Goal: Task Accomplishment & Management: Use online tool/utility

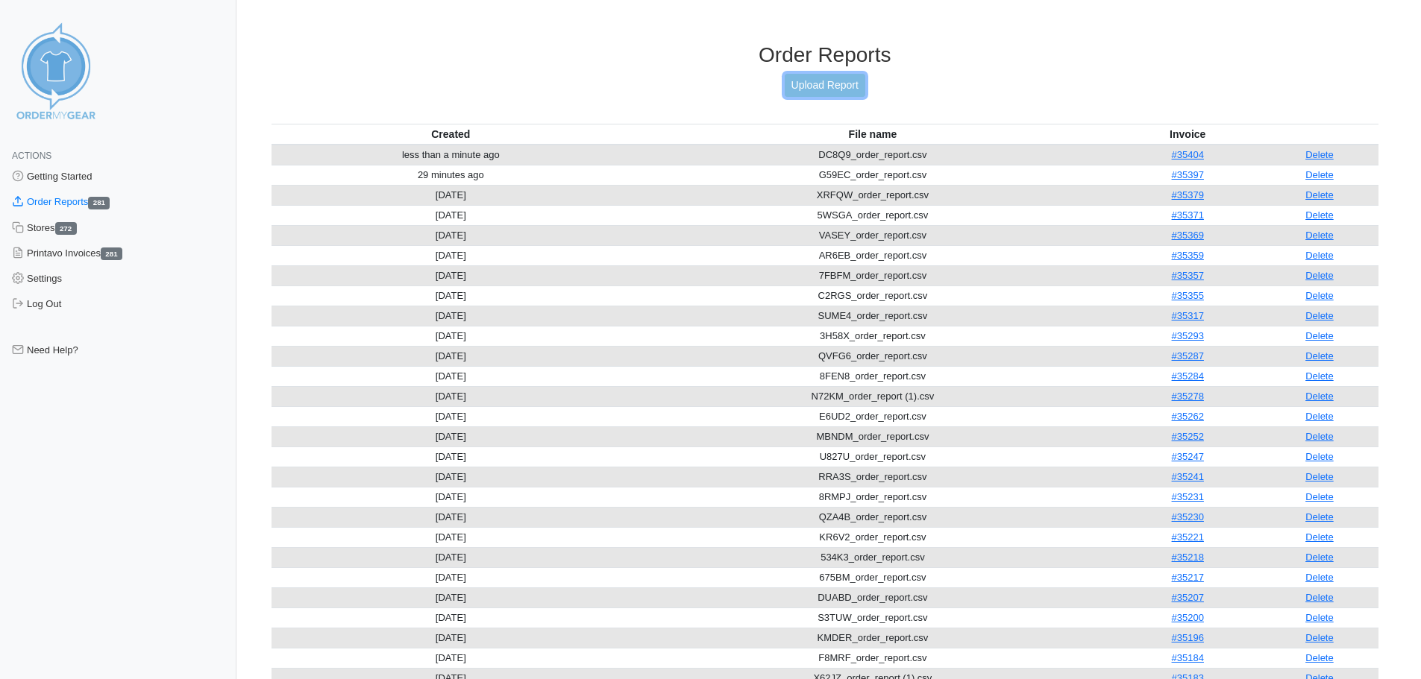
click at [834, 82] on link "Upload Report" at bounding box center [825, 85] width 81 height 23
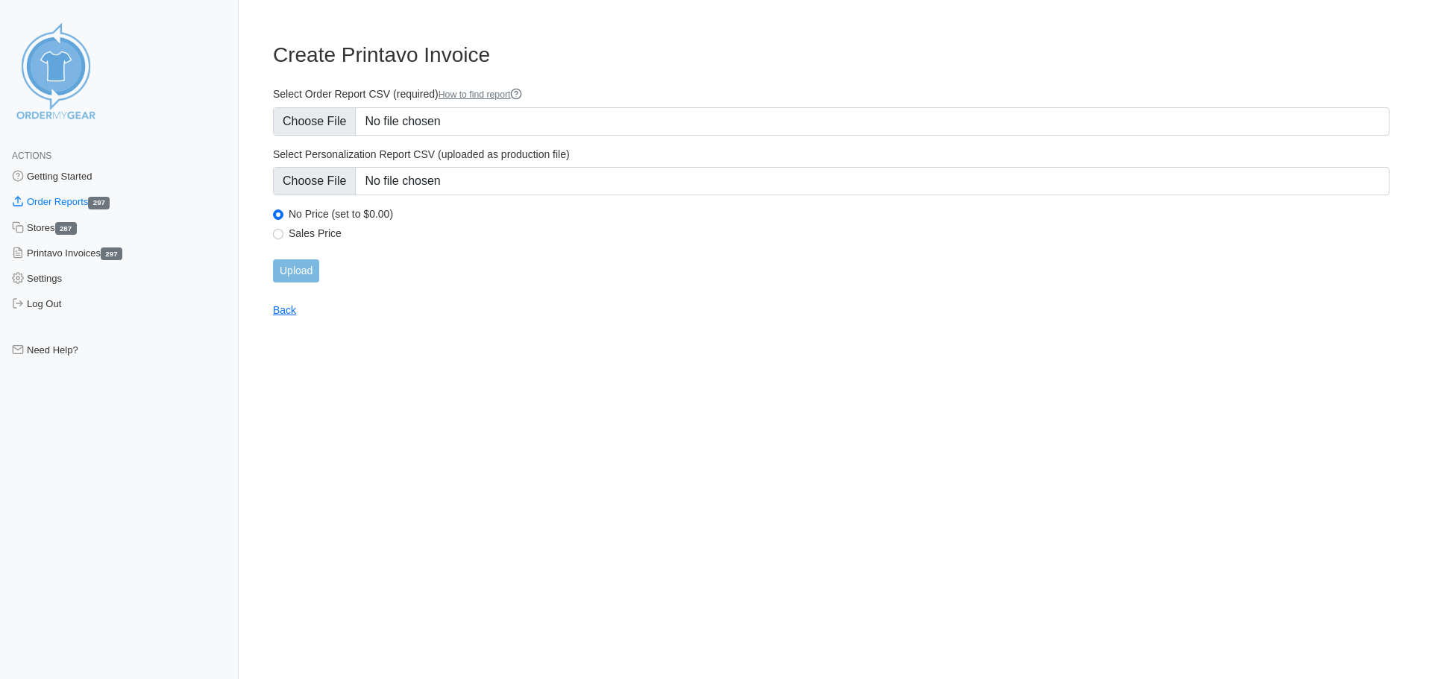
type input "C:\fakepath\6Q693_order_report.csv"
click at [313, 265] on input "Upload" at bounding box center [296, 271] width 46 height 23
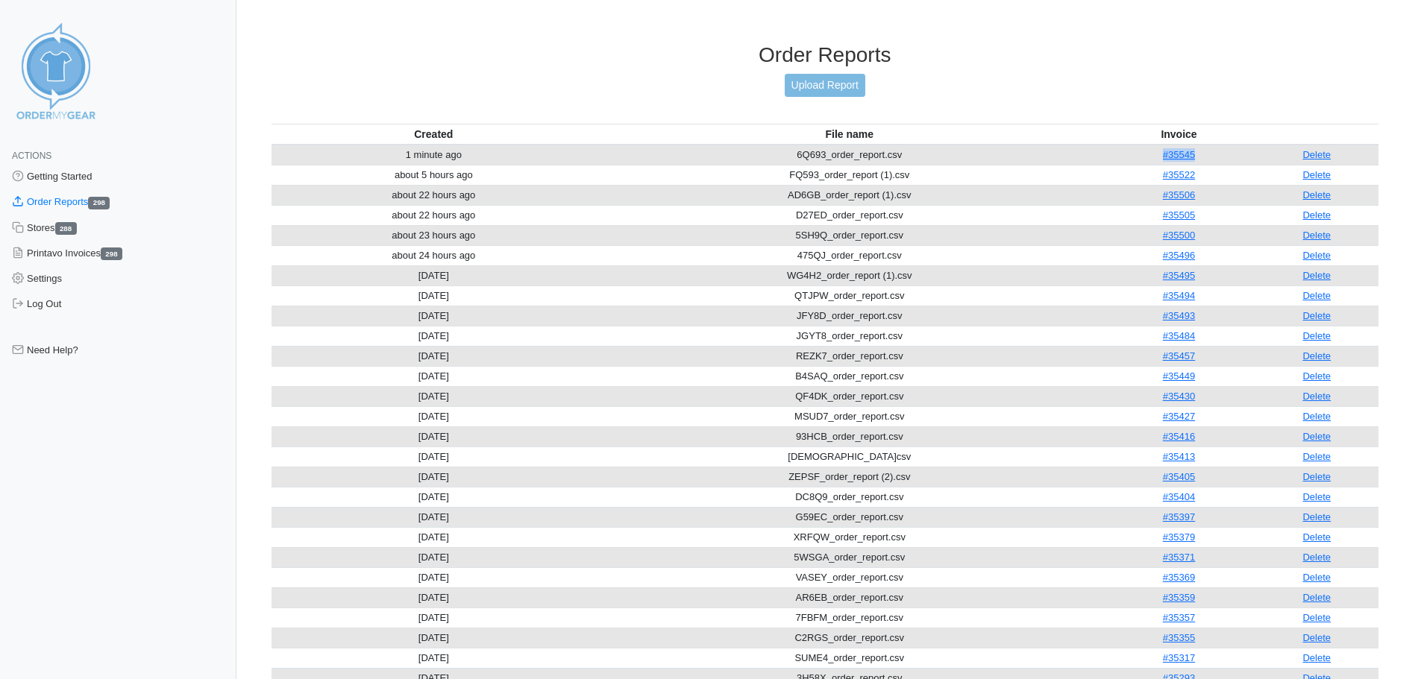
drag, startPoint x: 1204, startPoint y: 156, endPoint x: 1148, endPoint y: 156, distance: 55.9
click at [1148, 156] on td "#35545" at bounding box center [1178, 155] width 152 height 21
copy link "#35545"
